Goal: Task Accomplishment & Management: Complete application form

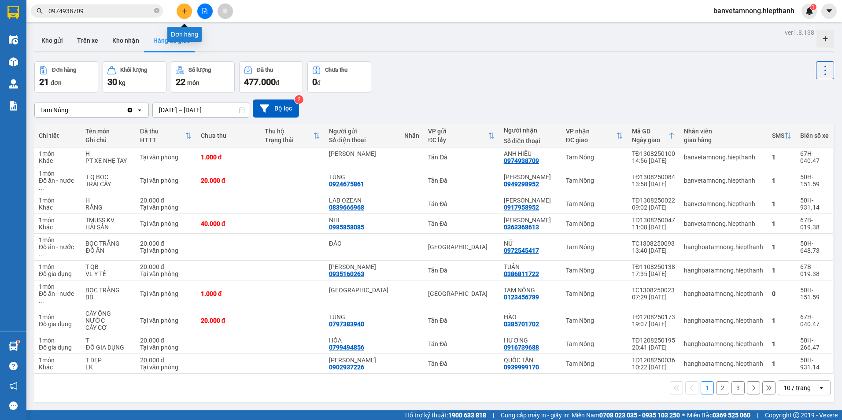
click at [182, 9] on icon "plus" at bounding box center [184, 11] width 6 height 6
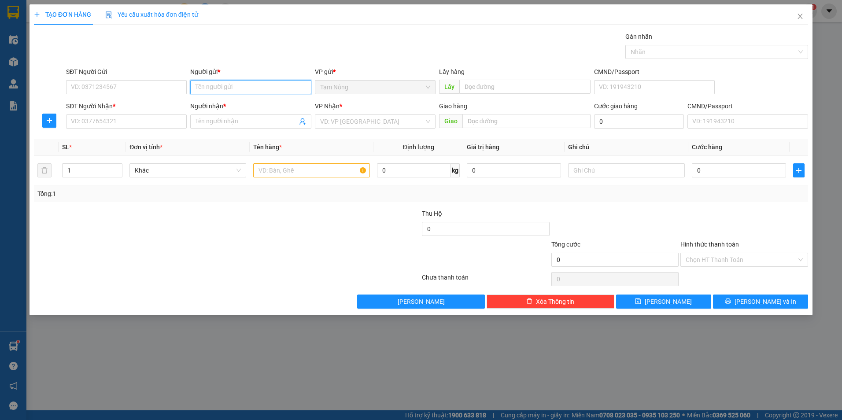
click at [272, 88] on input "Người gửi *" at bounding box center [250, 87] width 121 height 14
click at [272, 87] on input "Người gửi *" at bounding box center [250, 87] width 121 height 14
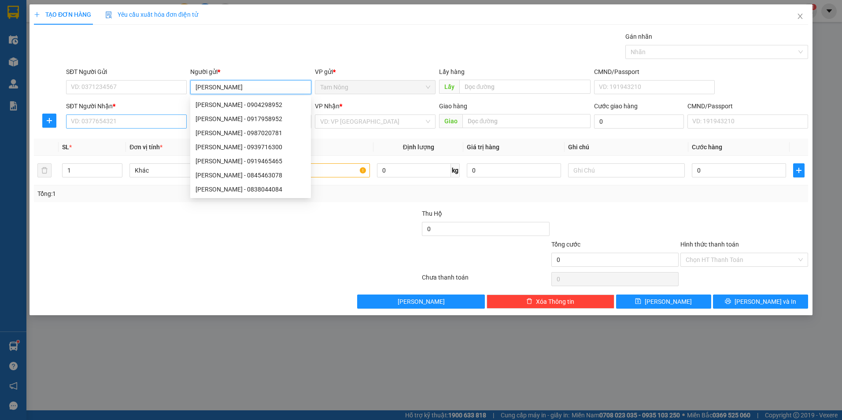
type input "[PERSON_NAME]"
click at [141, 119] on input "SĐT Người Nhận *" at bounding box center [126, 121] width 121 height 14
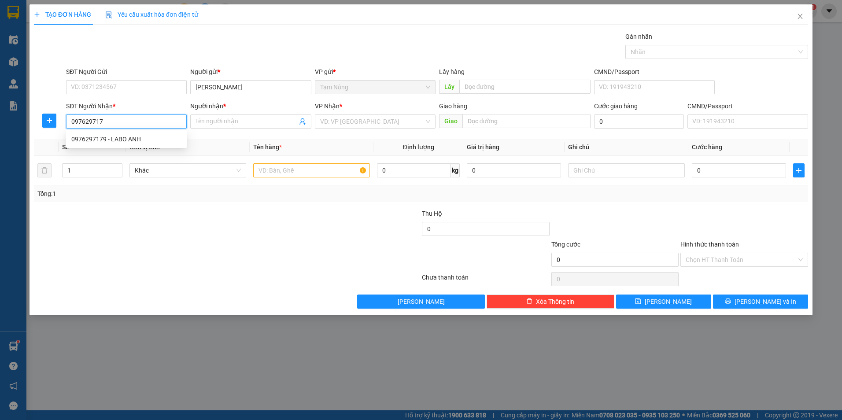
type input "0976297179"
click at [175, 135] on div "0976297179 - LABO ANH" at bounding box center [126, 139] width 110 height 10
type input "LABO ANH"
type input "0976297179"
click at [366, 124] on input "search" at bounding box center [372, 121] width 104 height 13
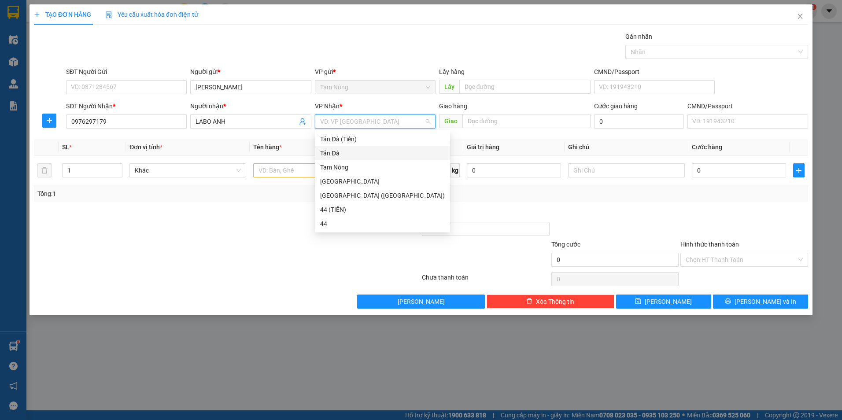
click at [338, 154] on div "Tản Đà" at bounding box center [382, 153] width 125 height 10
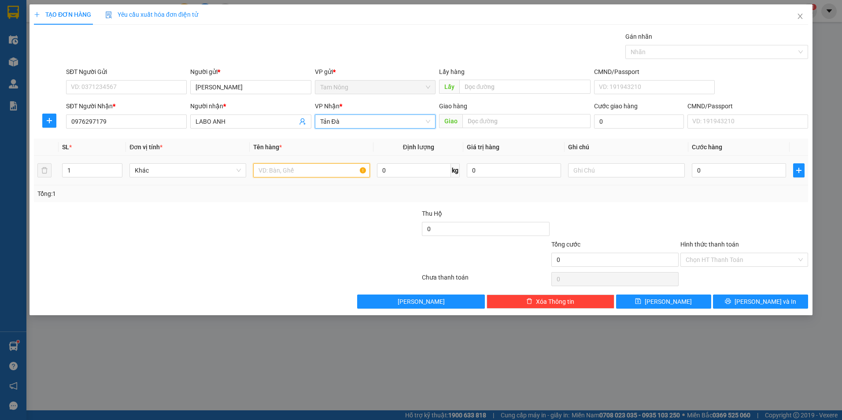
click at [289, 170] on input "text" at bounding box center [311, 170] width 117 height 14
type input "H"
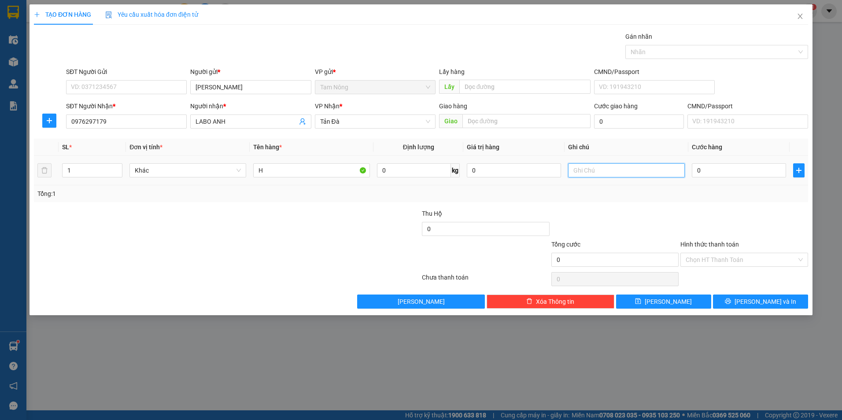
click at [626, 173] on input "text" at bounding box center [626, 170] width 117 height 14
type input "RĂNG"
click at [725, 169] on input "0" at bounding box center [739, 170] width 94 height 14
type input "2"
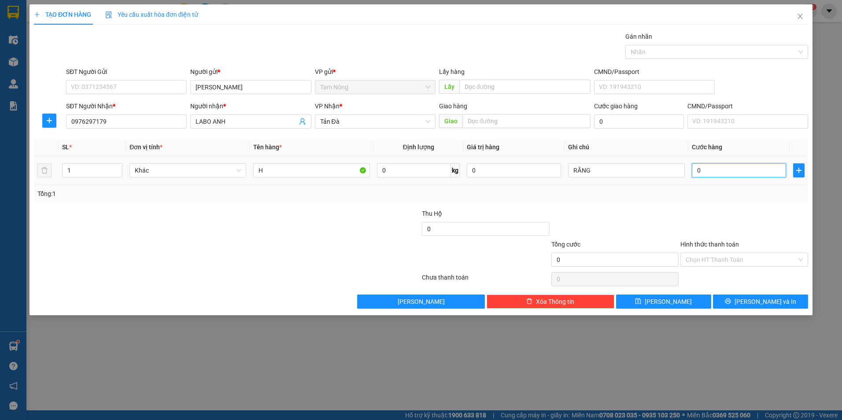
type input "2"
type input "20"
type input "20.000"
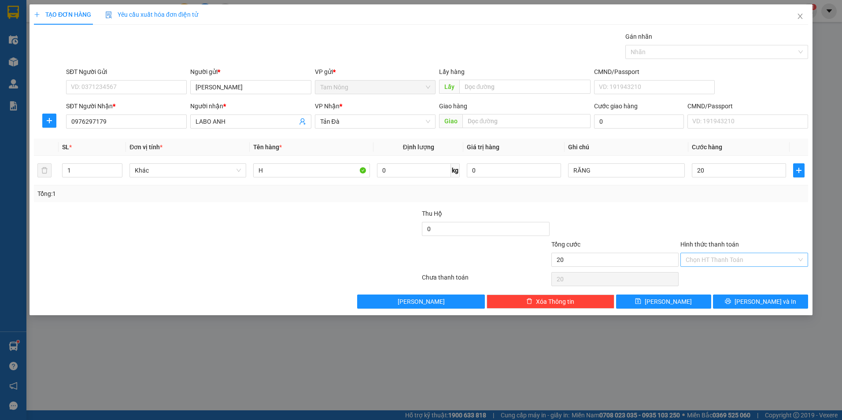
type input "20.000"
click at [752, 255] on input "Hình thức thanh toán" at bounding box center [741, 259] width 111 height 13
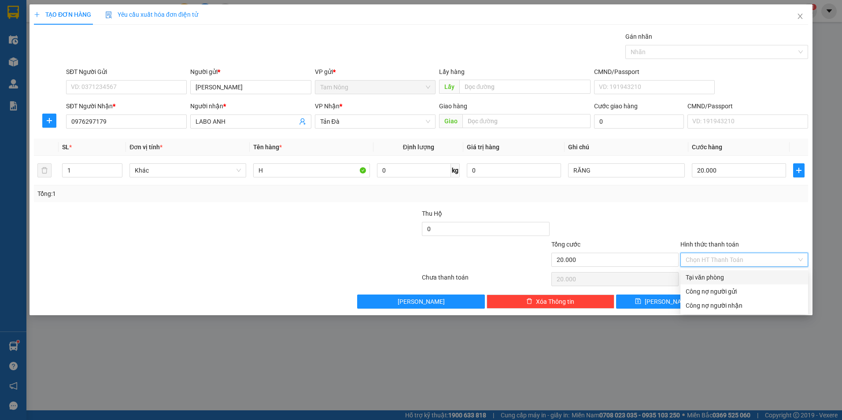
click at [730, 281] on div "Tại văn phòng" at bounding box center [744, 278] width 117 height 10
type input "0"
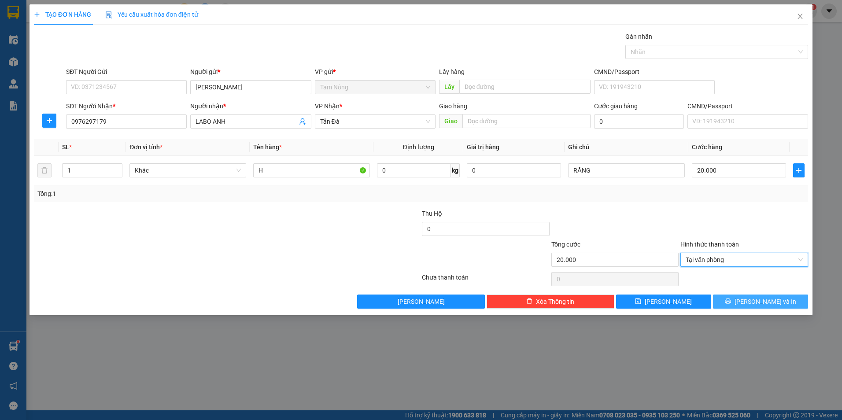
click at [731, 299] on icon "printer" at bounding box center [728, 302] width 6 height 6
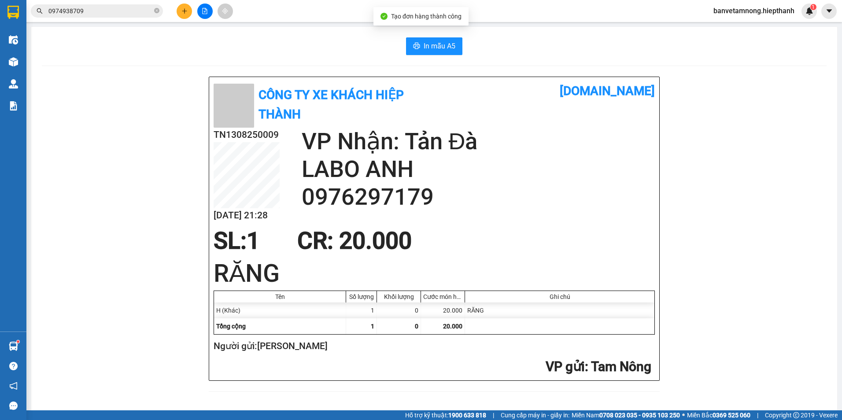
click at [572, 48] on div "In mẫu A5" at bounding box center [434, 46] width 785 height 18
click at [188, 11] on button at bounding box center [184, 11] width 15 height 15
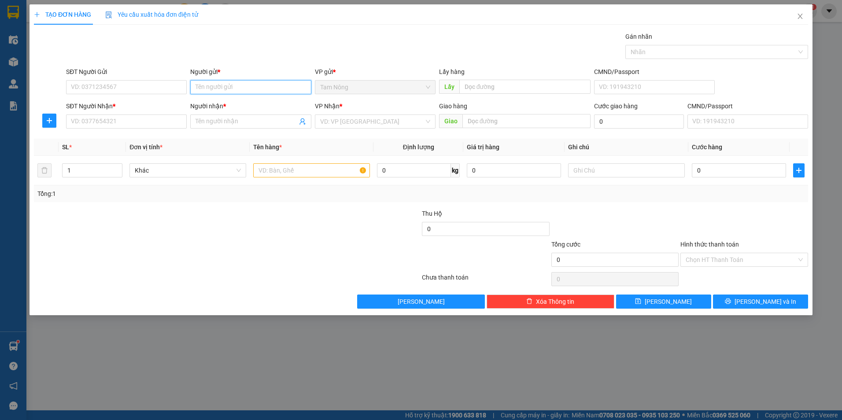
click at [225, 82] on input "Người gửi *" at bounding box center [250, 87] width 121 height 14
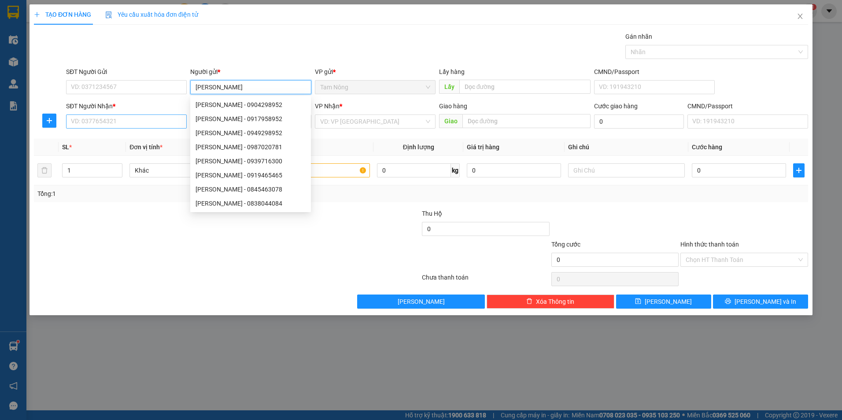
type input "[PERSON_NAME]"
click at [148, 120] on input "SĐT Người Nhận *" at bounding box center [126, 121] width 121 height 14
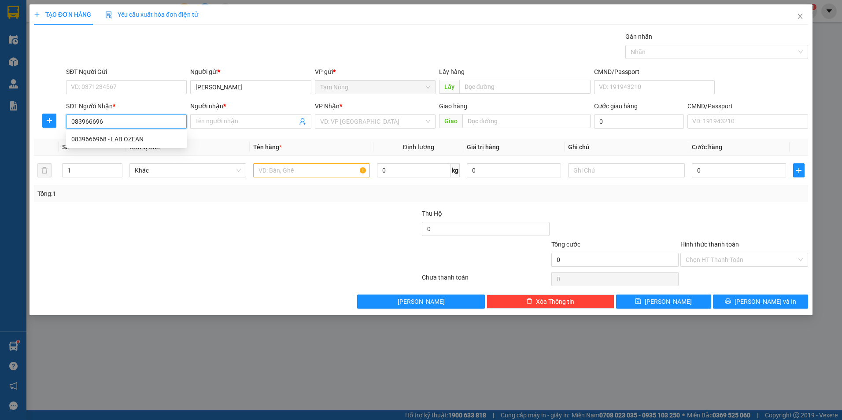
type input "0839666968"
click at [148, 142] on div "0839666968 - LAB OZEAN" at bounding box center [126, 139] width 110 height 10
type input "LAB OZEAN"
type input "0839666968"
click at [392, 121] on input "search" at bounding box center [372, 121] width 104 height 13
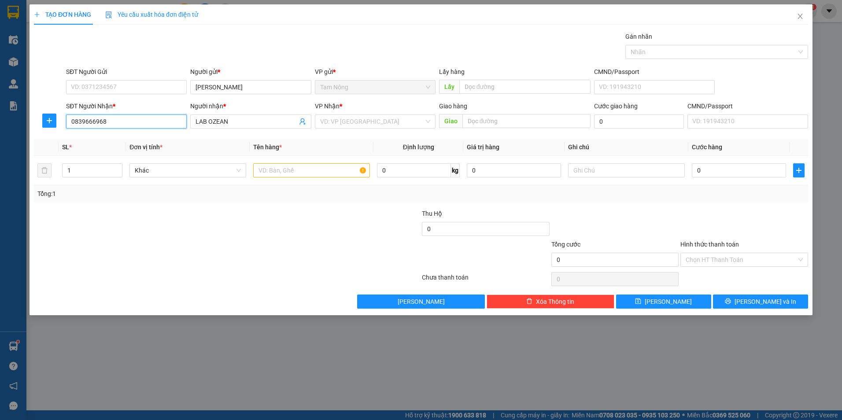
click at [138, 123] on input "0839666968" at bounding box center [126, 121] width 121 height 14
click at [344, 123] on input "search" at bounding box center [372, 121] width 104 height 13
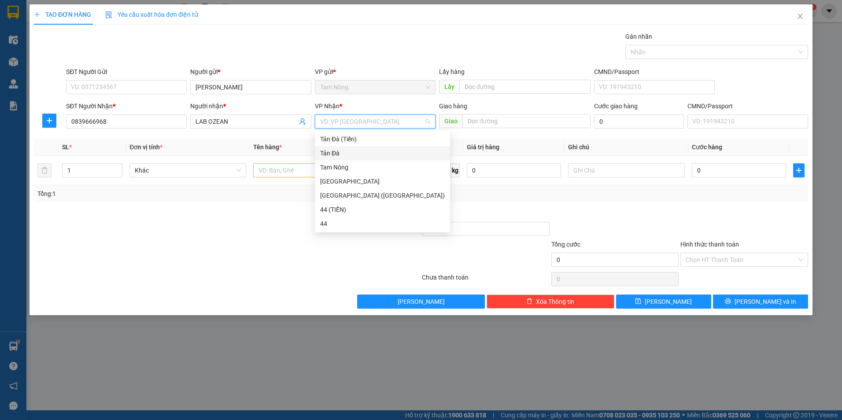
click at [327, 150] on div "Tản Đà" at bounding box center [382, 153] width 125 height 10
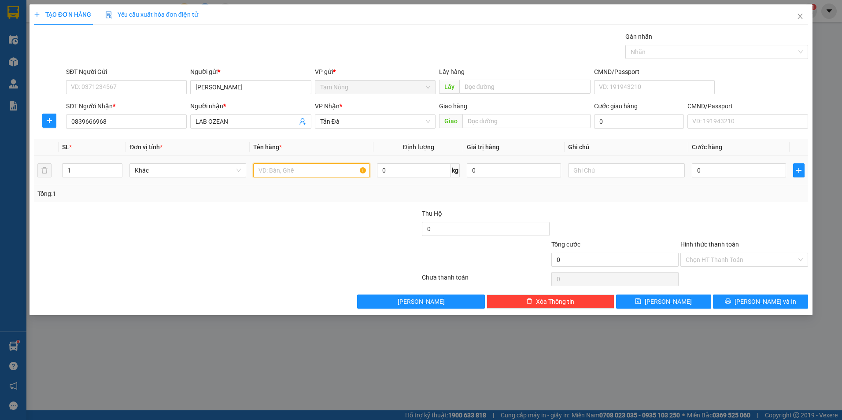
click at [303, 166] on input "text" at bounding box center [311, 170] width 117 height 14
type input "H"
click at [709, 172] on input "0" at bounding box center [739, 170] width 94 height 14
type input "2"
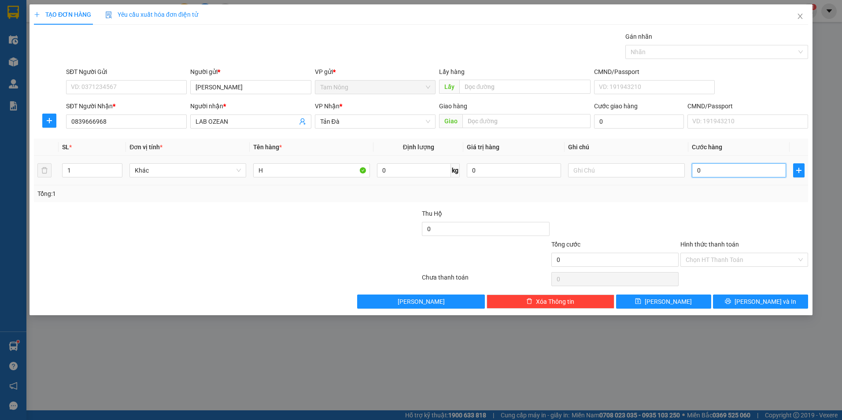
type input "2"
type input "20"
type input "20.000"
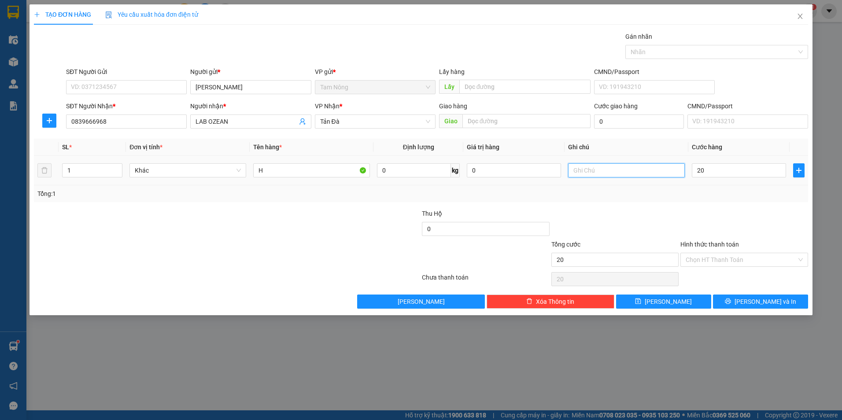
type input "20.000"
click at [613, 175] on input "text" at bounding box center [626, 170] width 117 height 14
type input "RĂNG"
click at [715, 266] on input "Hình thức thanh toán" at bounding box center [741, 259] width 111 height 13
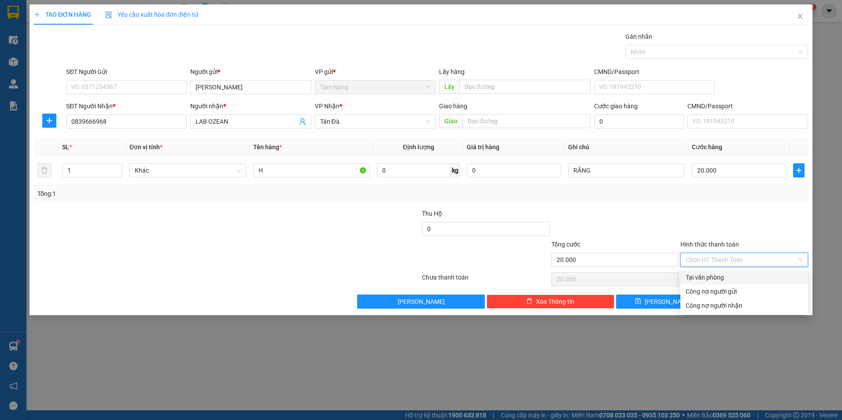
click at [714, 274] on div "Tại văn phòng" at bounding box center [744, 278] width 117 height 10
type input "0"
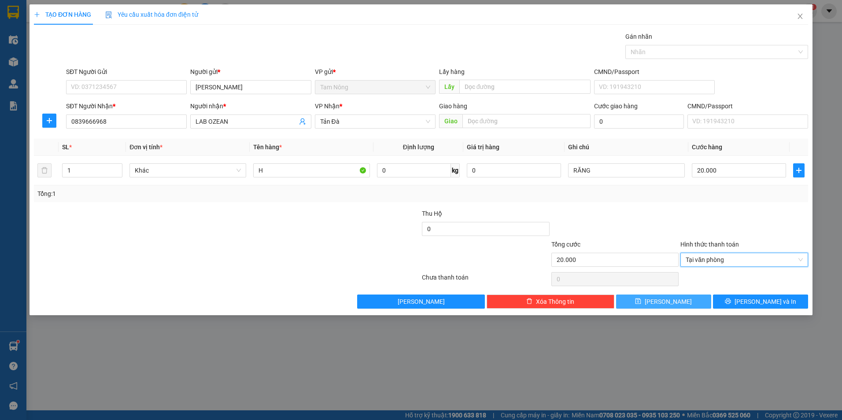
click at [673, 298] on span "[PERSON_NAME]" at bounding box center [668, 302] width 47 height 10
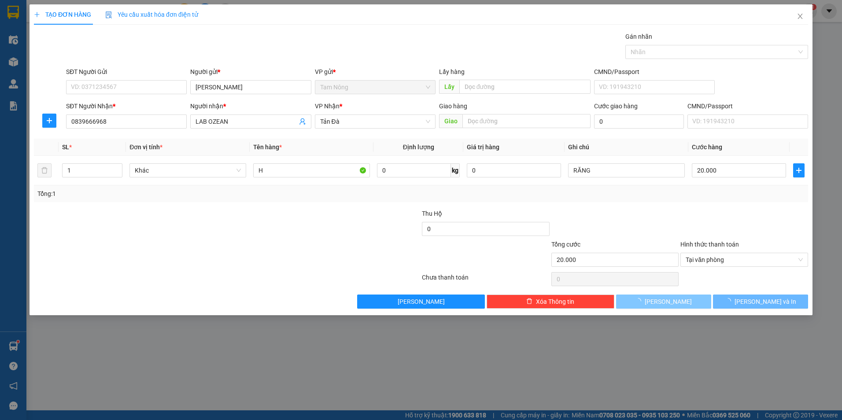
type input "0"
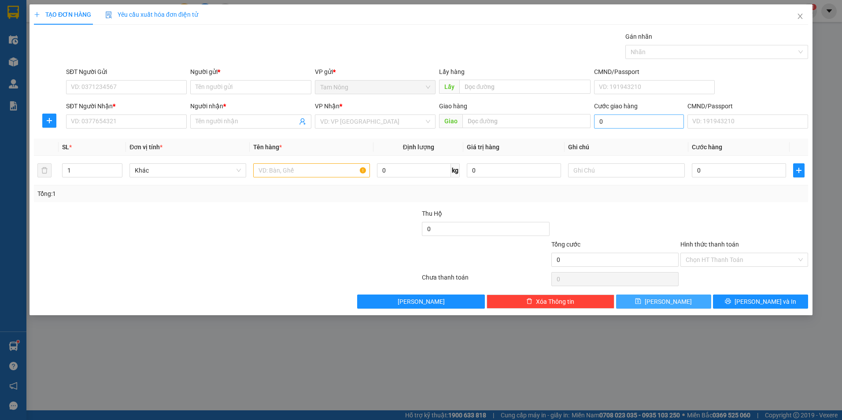
click at [616, 295] on button "[PERSON_NAME]" at bounding box center [663, 302] width 95 height 14
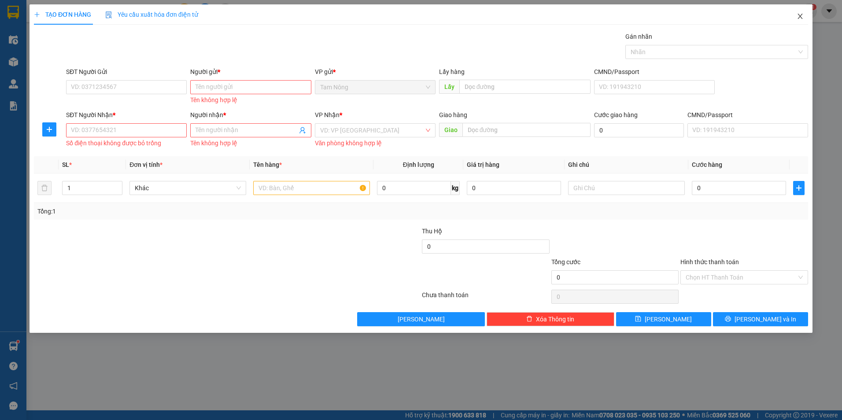
click at [796, 19] on span "Close" at bounding box center [800, 16] width 25 height 25
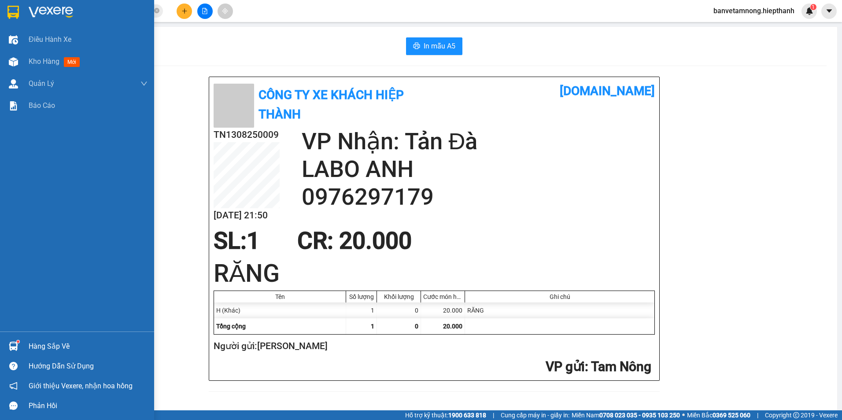
click at [16, 8] on img at bounding box center [12, 12] width 11 height 13
